Goal: Task Accomplishment & Management: Manage account settings

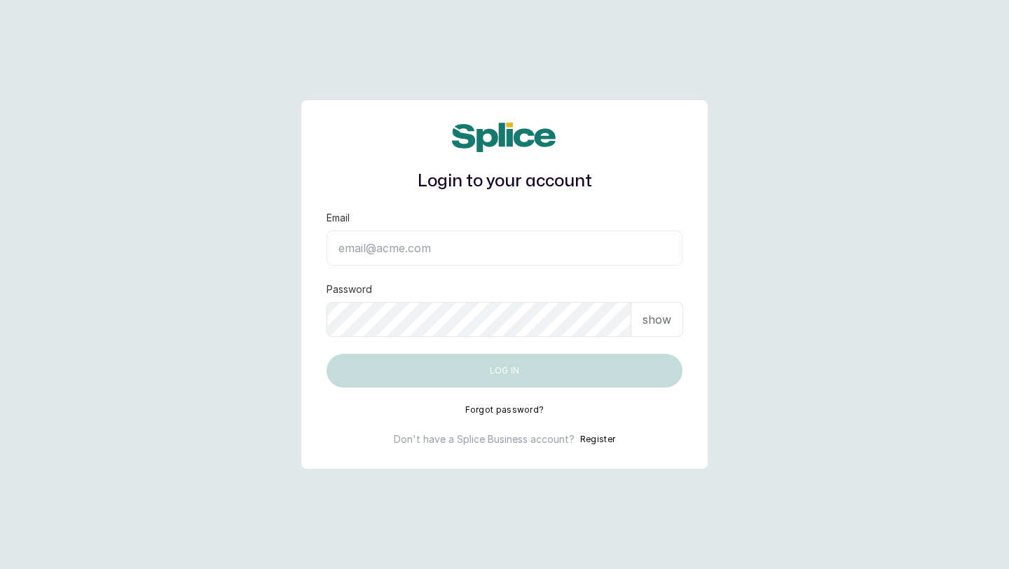
type input "[EMAIL_ADDRESS][DOMAIN_NAME]"
click at [421, 375] on button "Log in" at bounding box center [504, 371] width 356 height 34
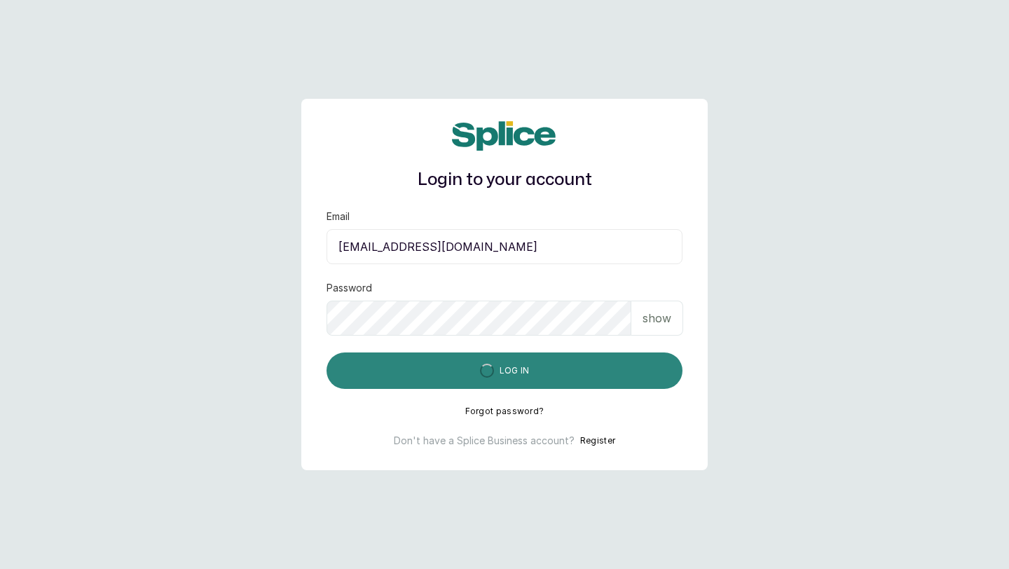
click at [421, 375] on button "Log in" at bounding box center [504, 370] width 356 height 36
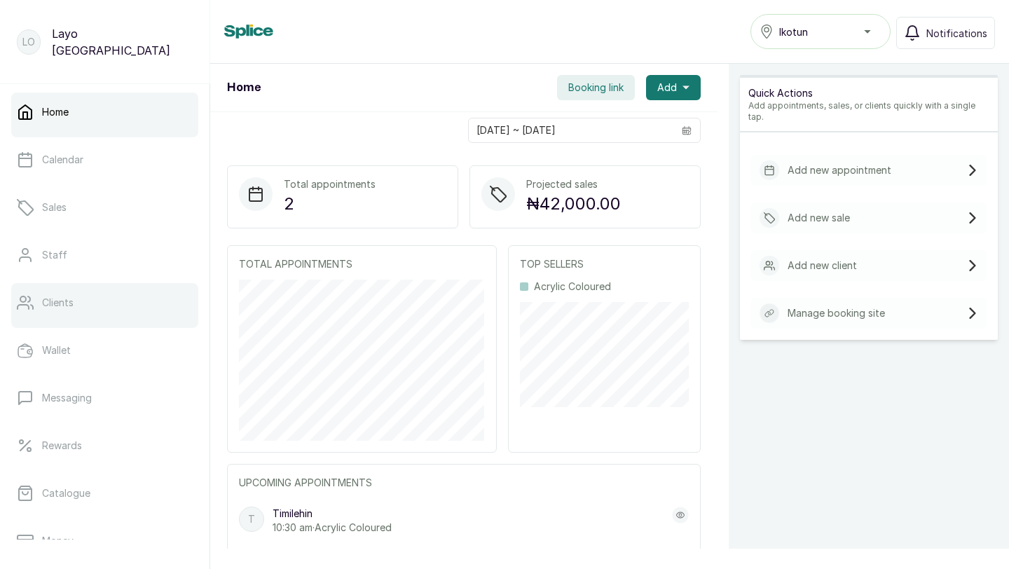
click at [99, 312] on link "Clients" at bounding box center [104, 302] width 187 height 39
